Goal: Information Seeking & Learning: Learn about a topic

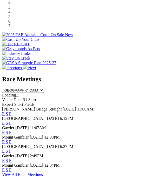
scroll to position [188, 0]
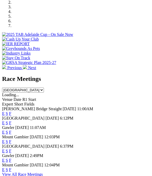
click at [11, 167] on link "F" at bounding box center [10, 169] width 2 height 4
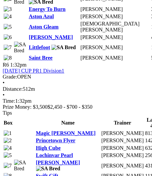
scroll to position [761, 0]
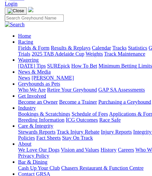
scroll to position [0, 0]
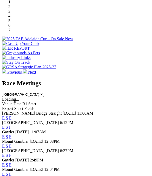
scroll to position [183, 0]
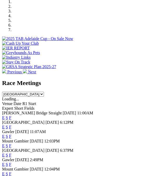
click at [11, 143] on span "F" at bounding box center [10, 145] width 2 height 4
click at [11, 143] on link "F" at bounding box center [10, 145] width 2 height 4
